Goal: Task Accomplishment & Management: Use online tool/utility

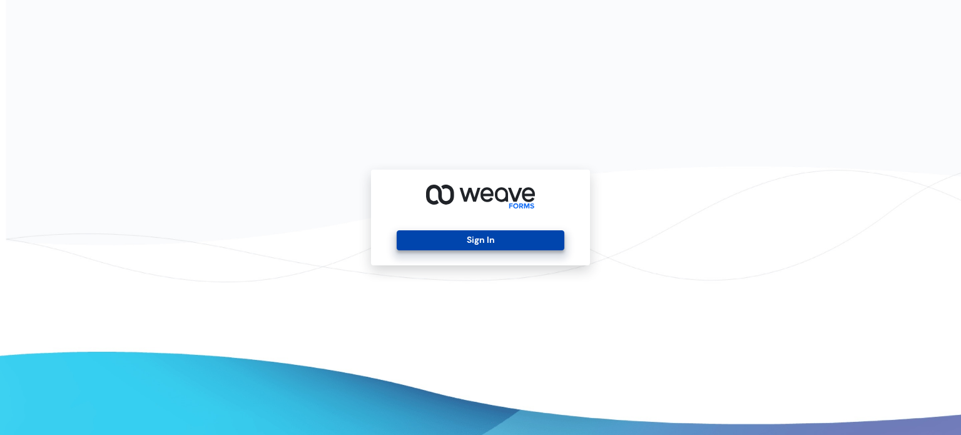
click at [420, 248] on button "Sign In" at bounding box center [480, 240] width 167 height 20
click at [458, 247] on button "Sign In" at bounding box center [480, 240] width 167 height 20
